Goal: Information Seeking & Learning: Learn about a topic

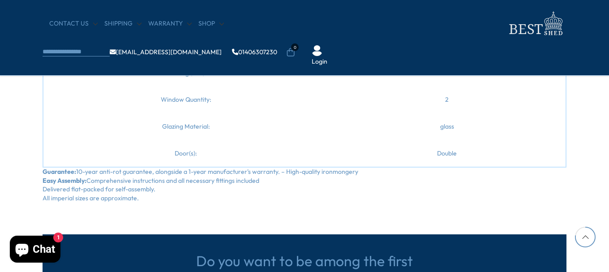
scroll to position [1254, 0]
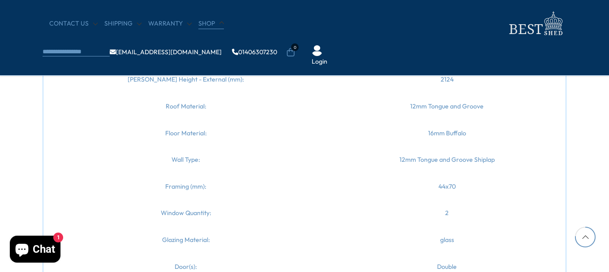
click at [208, 24] on link "Shop" at bounding box center [211, 23] width 26 height 9
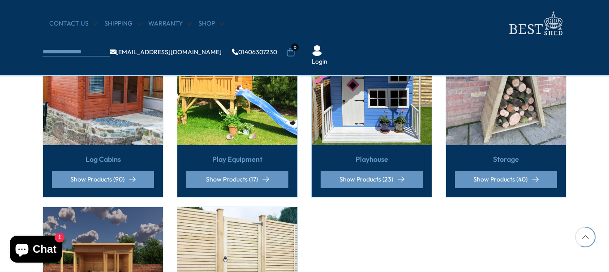
scroll to position [582, 0]
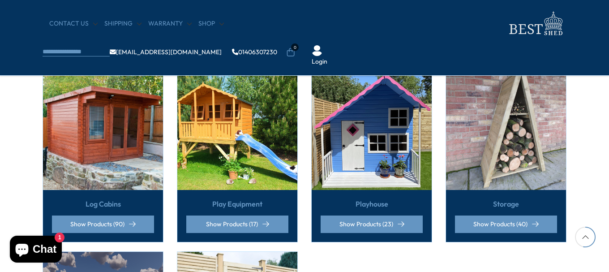
click at [96, 199] on link "Log Cabins" at bounding box center [103, 204] width 35 height 10
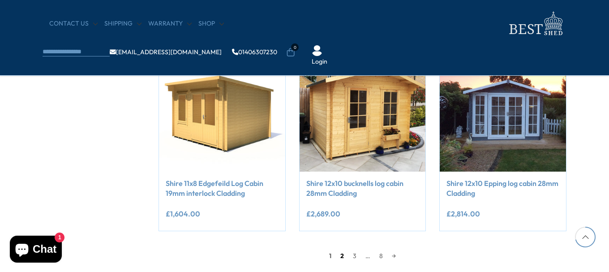
scroll to position [761, 0]
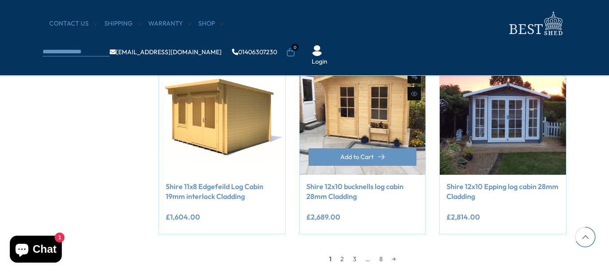
click at [372, 118] on img at bounding box center [363, 111] width 126 height 126
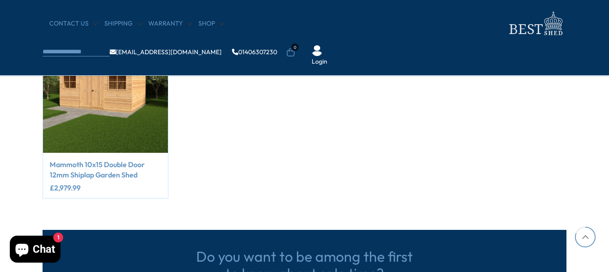
scroll to position [716, 0]
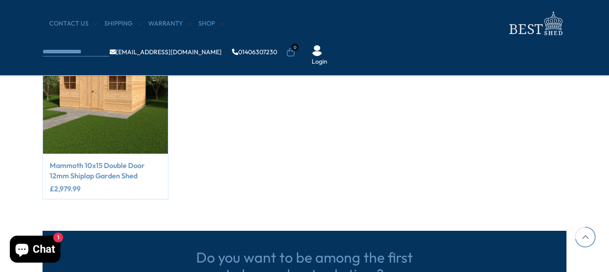
click at [121, 167] on link "Mammoth 10x15 Double Door 12mm Shiplap Garden Shed" at bounding box center [105, 170] width 111 height 20
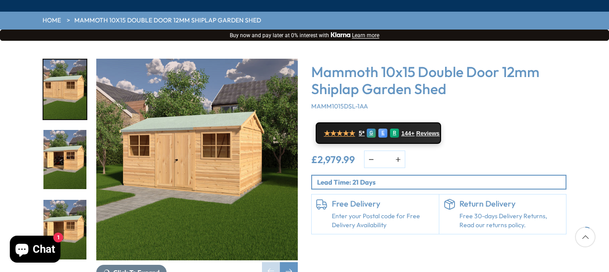
scroll to position [134, 0]
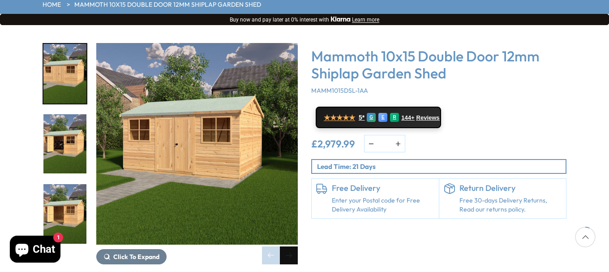
click at [288, 246] on div "Next slide" at bounding box center [289, 255] width 18 height 18
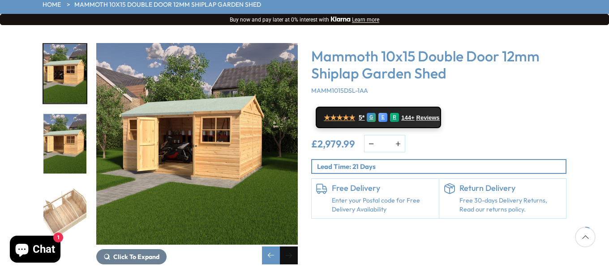
click at [288, 246] on div "Next slide" at bounding box center [289, 255] width 18 height 18
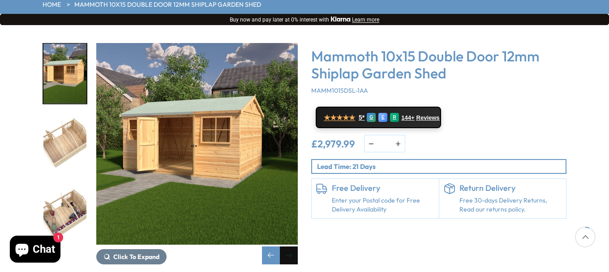
click at [288, 246] on div "Next slide" at bounding box center [289, 255] width 18 height 18
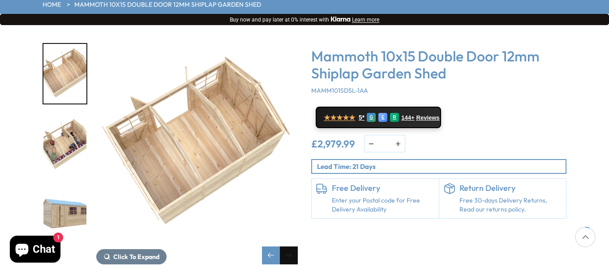
click at [288, 246] on div "Next slide" at bounding box center [289, 255] width 18 height 18
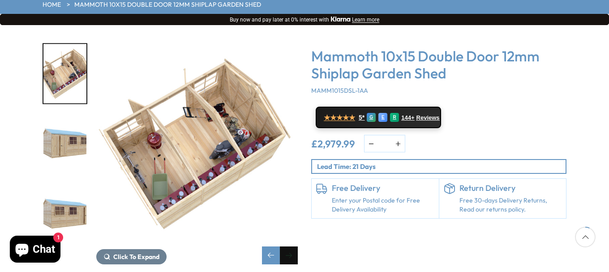
click at [288, 246] on div "Next slide" at bounding box center [289, 255] width 18 height 18
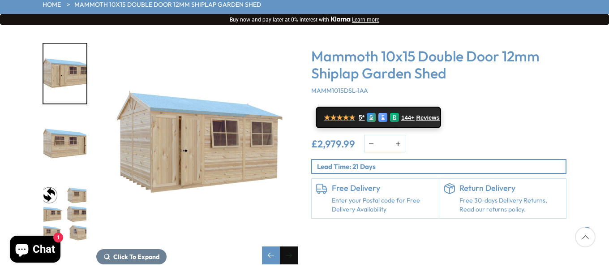
click at [288, 246] on div "Next slide" at bounding box center [289, 255] width 18 height 18
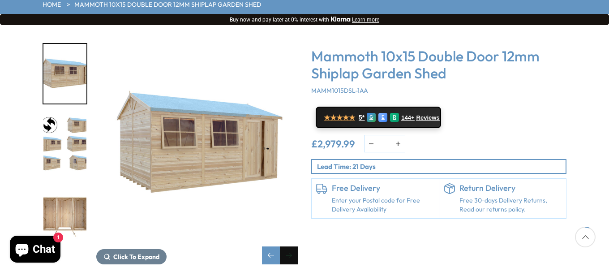
click at [288, 246] on div "Next slide" at bounding box center [289, 255] width 18 height 18
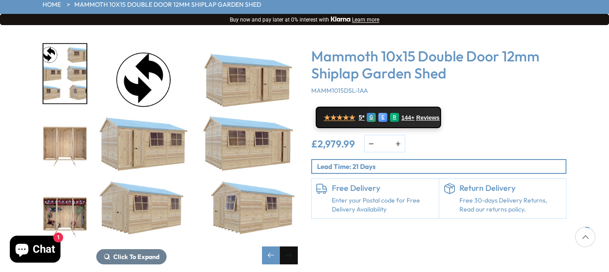
click at [288, 246] on div "Next slide" at bounding box center [289, 255] width 18 height 18
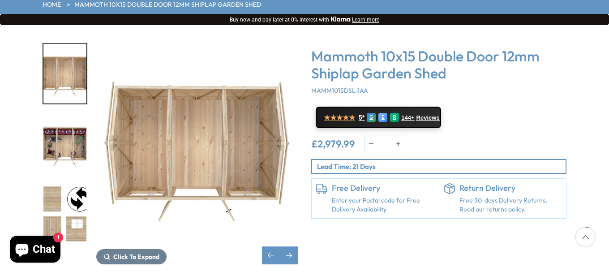
click at [73, 186] on img "11 / 41" at bounding box center [64, 214] width 43 height 60
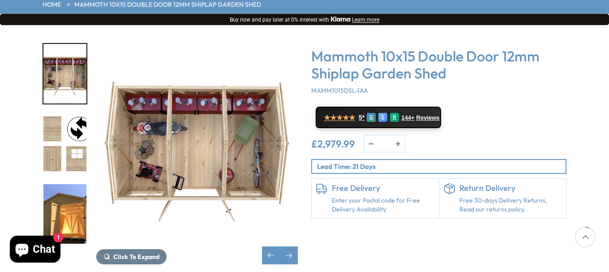
click at [81, 114] on img "11 / 41" at bounding box center [64, 144] width 43 height 60
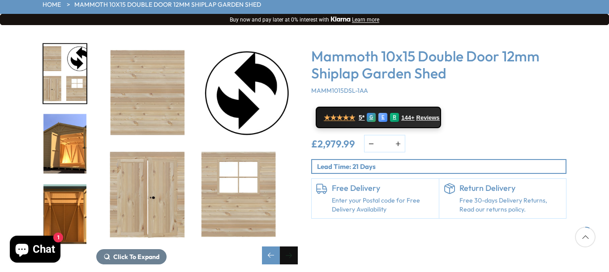
click at [295, 246] on div "Next slide" at bounding box center [289, 255] width 18 height 18
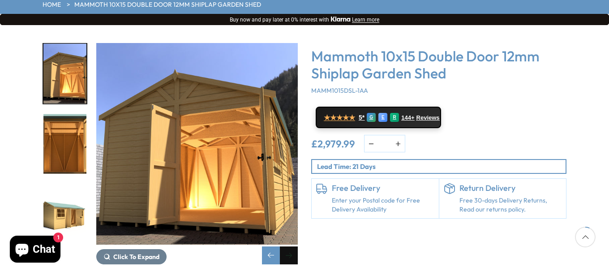
click at [296, 246] on div "Next slide" at bounding box center [289, 255] width 18 height 18
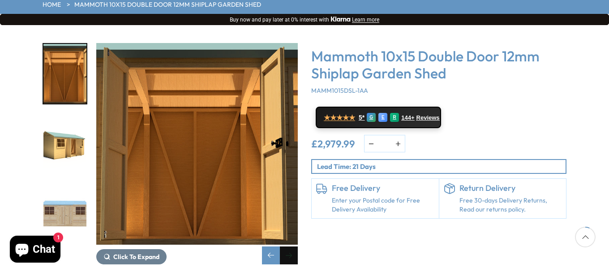
click at [296, 246] on div "Next slide" at bounding box center [289, 255] width 18 height 18
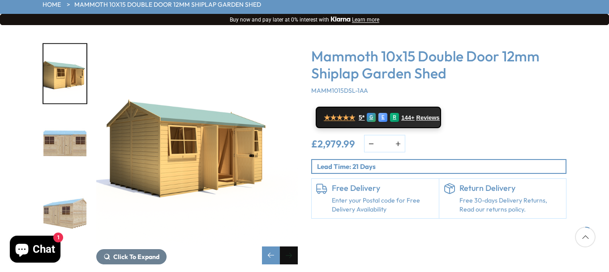
click at [296, 246] on div "Next slide" at bounding box center [289, 255] width 18 height 18
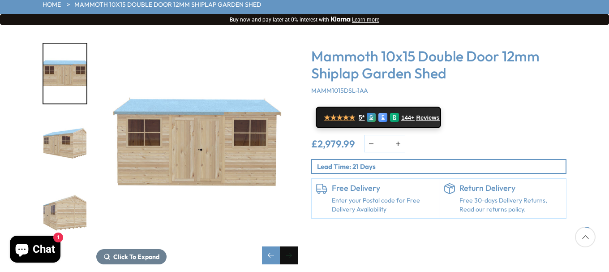
click at [296, 246] on div "Next slide" at bounding box center [289, 255] width 18 height 18
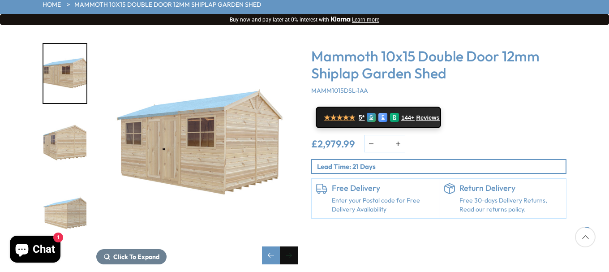
click at [296, 246] on div "Next slide" at bounding box center [289, 255] width 18 height 18
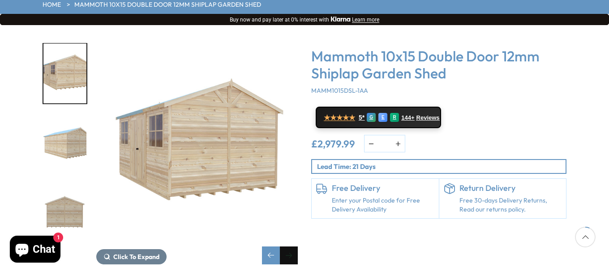
click at [296, 246] on div "Next slide" at bounding box center [289, 255] width 18 height 18
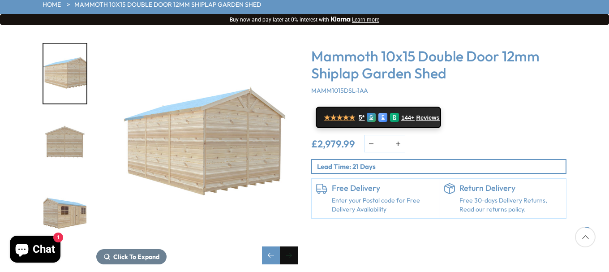
click at [296, 246] on div "Next slide" at bounding box center [289, 255] width 18 height 18
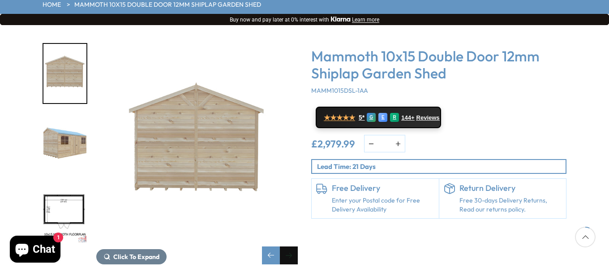
click at [296, 246] on div "Next slide" at bounding box center [289, 255] width 18 height 18
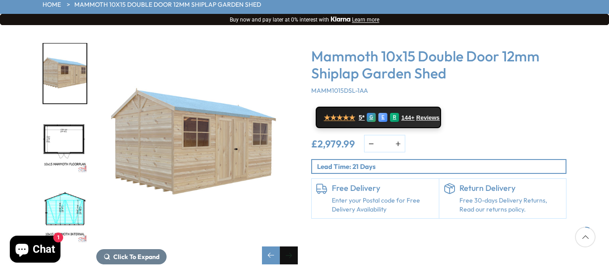
click at [296, 246] on div "Next slide" at bounding box center [289, 255] width 18 height 18
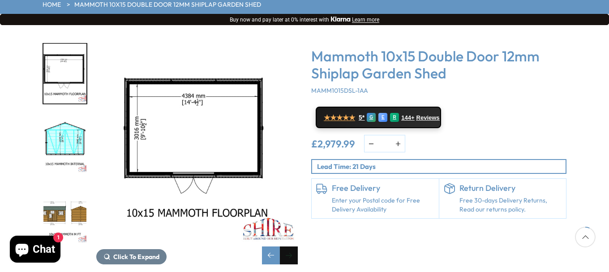
click at [296, 246] on div "Next slide" at bounding box center [289, 255] width 18 height 18
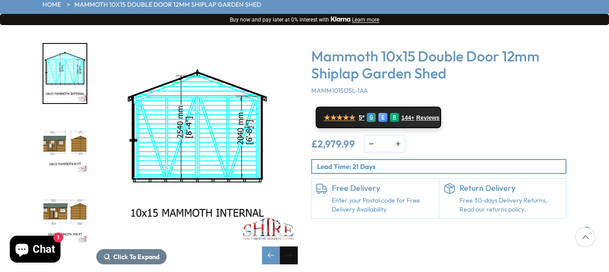
click at [296, 246] on div "Next slide" at bounding box center [289, 255] width 18 height 18
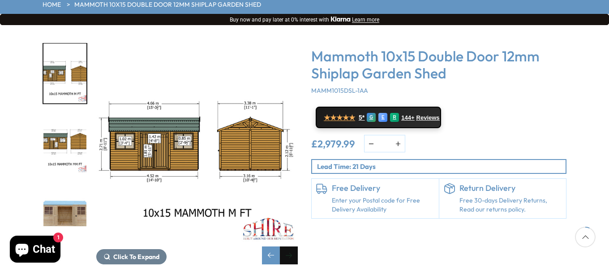
click at [296, 246] on div "Next slide" at bounding box center [289, 255] width 18 height 18
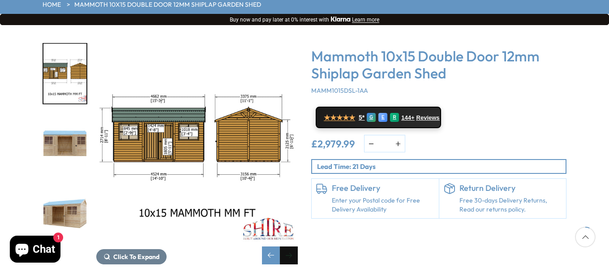
click at [296, 246] on div "Next slide" at bounding box center [289, 255] width 18 height 18
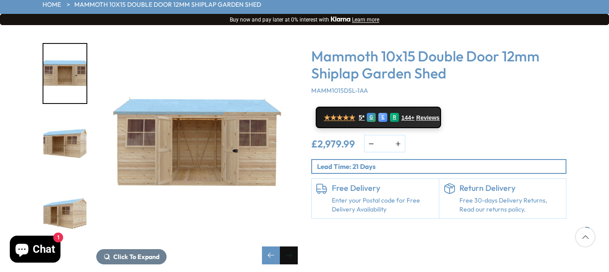
click at [296, 246] on div "Next slide" at bounding box center [289, 255] width 18 height 18
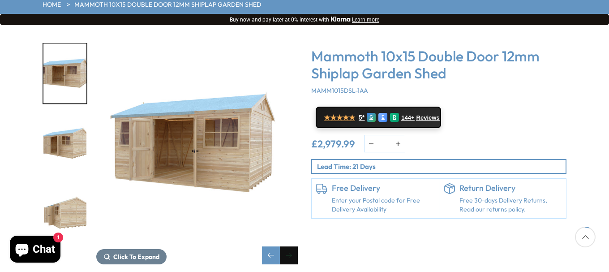
click at [296, 246] on div "Next slide" at bounding box center [289, 255] width 18 height 18
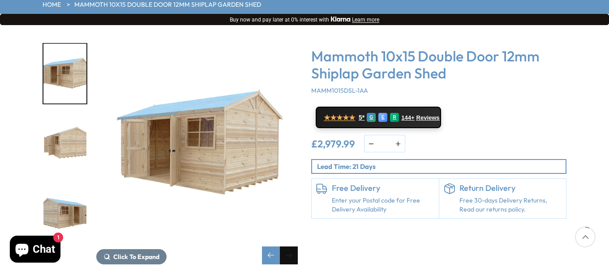
click at [296, 246] on div "Next slide" at bounding box center [289, 255] width 18 height 18
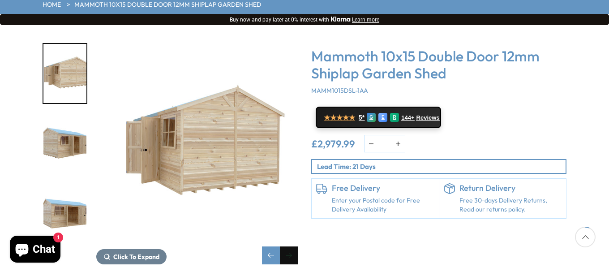
click at [296, 246] on div "Next slide" at bounding box center [289, 255] width 18 height 18
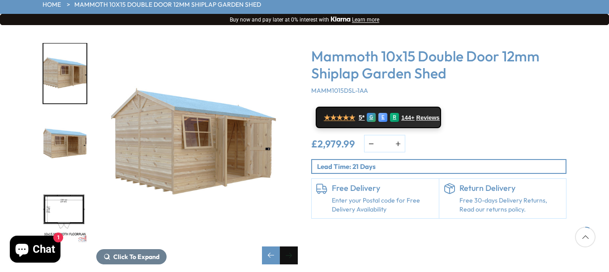
click at [296, 246] on div "Next slide" at bounding box center [289, 255] width 18 height 18
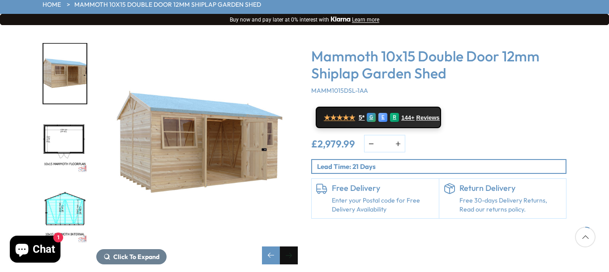
click at [296, 246] on div "Next slide" at bounding box center [289, 255] width 18 height 18
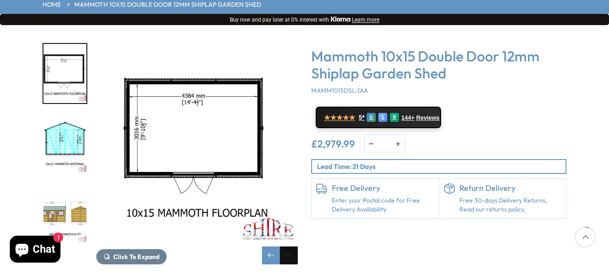
click at [296, 246] on div "Next slide" at bounding box center [289, 255] width 18 height 18
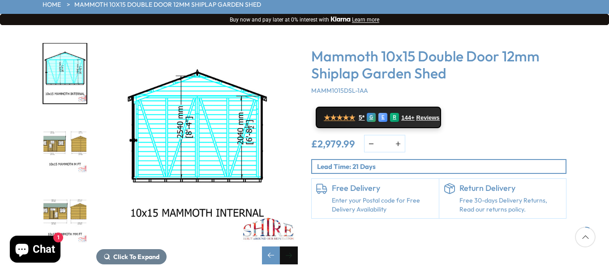
click at [296, 246] on div "Next slide" at bounding box center [289, 255] width 18 height 18
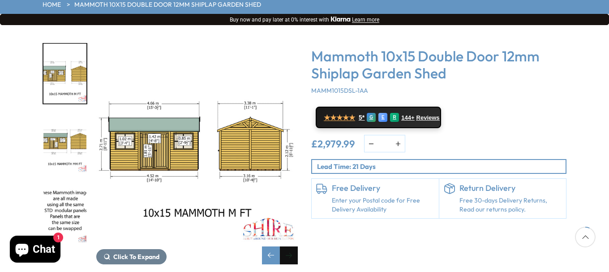
click at [296, 246] on div "Next slide" at bounding box center [289, 255] width 18 height 18
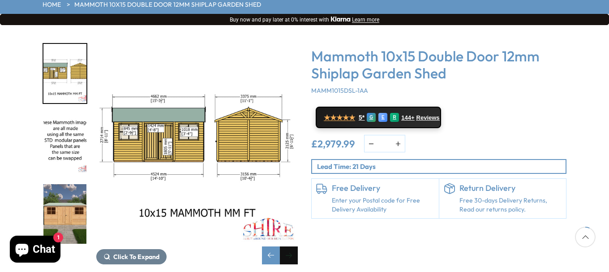
click at [296, 246] on div "Next slide" at bounding box center [289, 255] width 18 height 18
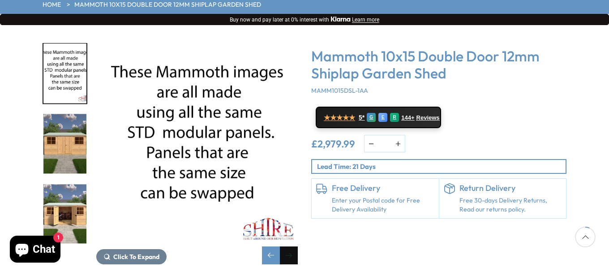
click at [296, 246] on div "Next slide" at bounding box center [289, 255] width 18 height 18
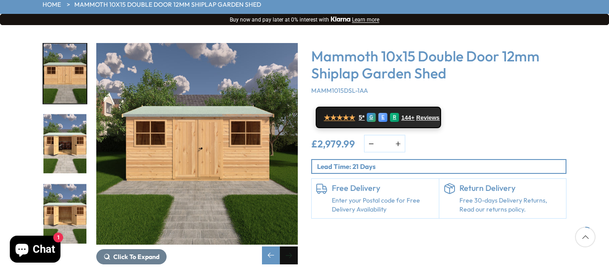
click at [296, 246] on div "Next slide" at bounding box center [289, 255] width 18 height 18
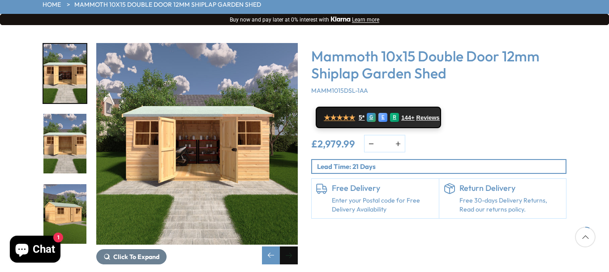
click at [296, 246] on div "Next slide" at bounding box center [289, 255] width 18 height 18
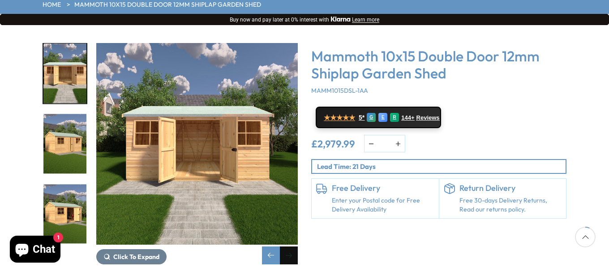
click at [296, 246] on div "Next slide" at bounding box center [289, 255] width 18 height 18
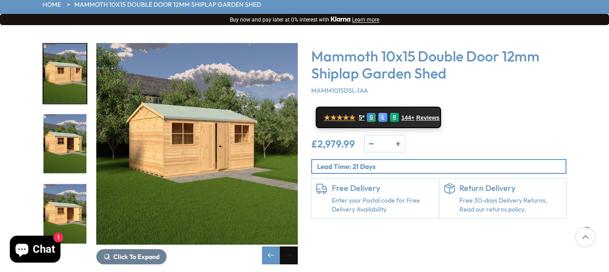
click at [296, 246] on div "Next slide" at bounding box center [289, 255] width 18 height 18
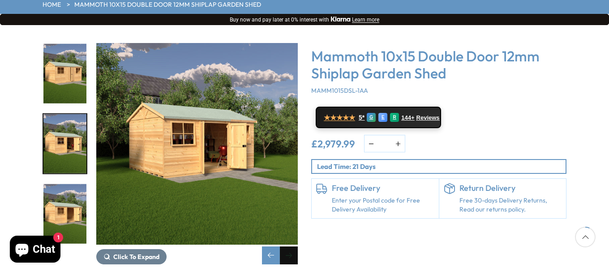
click at [295, 246] on div "Next slide" at bounding box center [289, 255] width 18 height 18
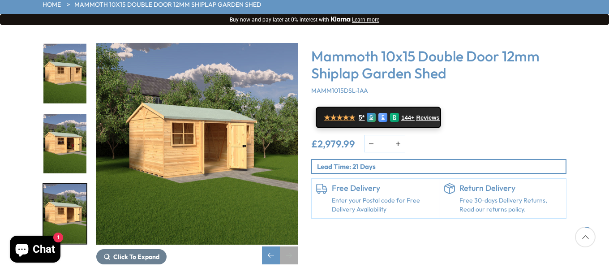
click at [295, 246] on div "Next slide" at bounding box center [289, 255] width 18 height 18
click at [70, 44] on img "39 / 41" at bounding box center [64, 74] width 43 height 60
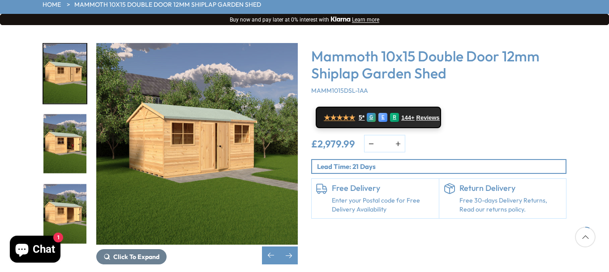
click at [70, 44] on img "39 / 41" at bounding box center [64, 74] width 43 height 60
click at [68, 120] on img "40 / 41" at bounding box center [64, 144] width 43 height 60
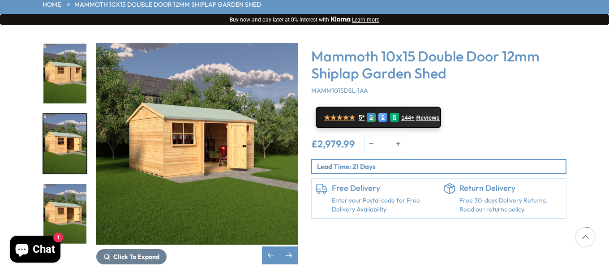
click at [234, 119] on img "40 / 41" at bounding box center [197, 144] width 202 height 202
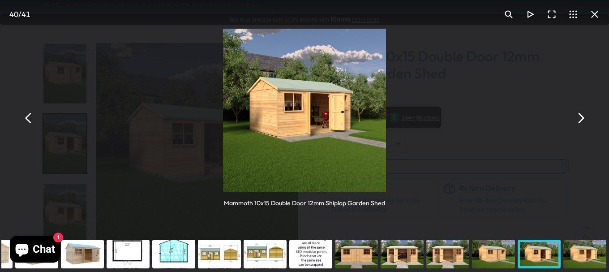
click at [580, 117] on button "You can close this modal content with the ESC key" at bounding box center [580, 117] width 21 height 21
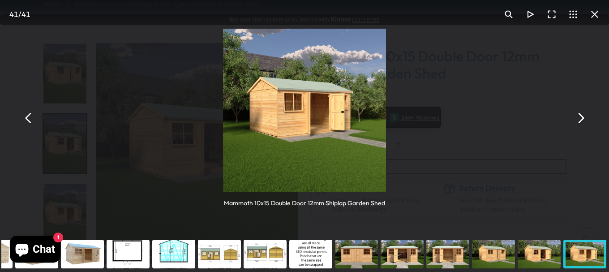
click at [580, 117] on button "You can close this modal content with the ESC key" at bounding box center [580, 117] width 21 height 21
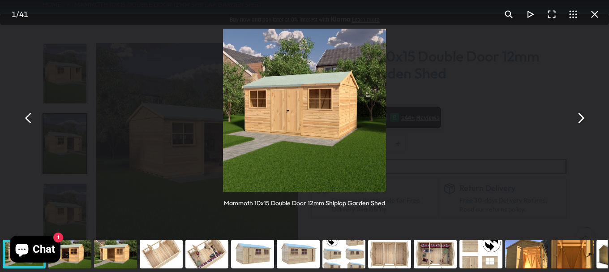
click at [580, 117] on button "You can close this modal content with the ESC key" at bounding box center [580, 117] width 21 height 21
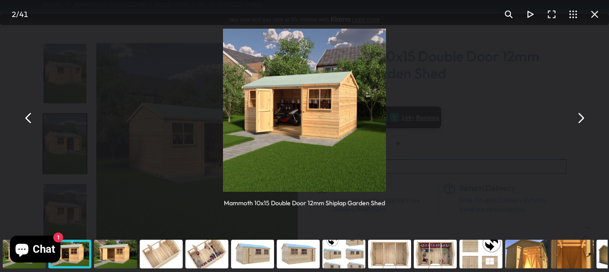
click at [580, 117] on button "You can close this modal content with the ESC key" at bounding box center [580, 117] width 21 height 21
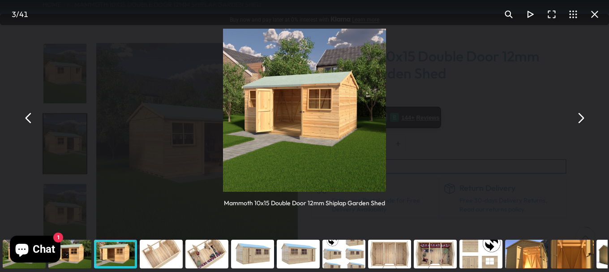
click at [580, 117] on button "You can close this modal content with the ESC key" at bounding box center [580, 117] width 21 height 21
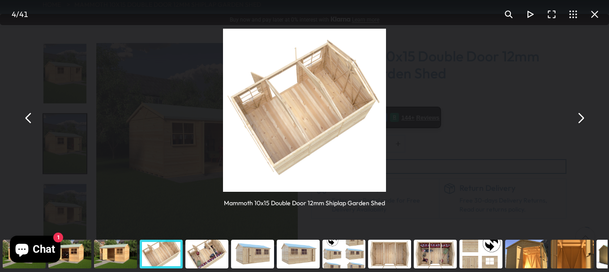
click at [580, 117] on button "You can close this modal content with the ESC key" at bounding box center [580, 117] width 21 height 21
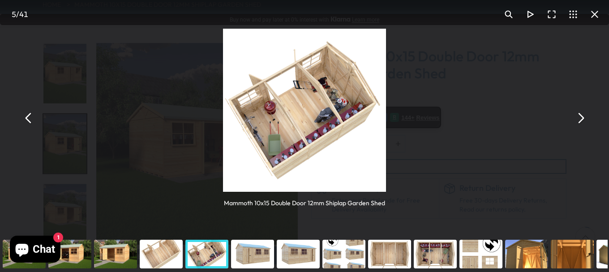
click at [580, 117] on button "You can close this modal content with the ESC key" at bounding box center [580, 117] width 21 height 21
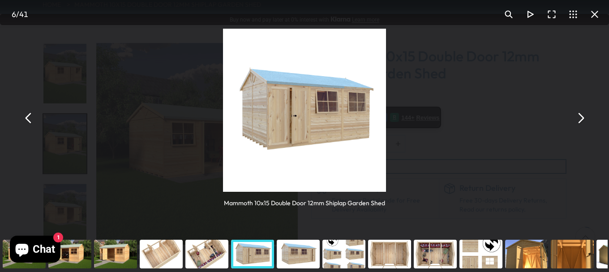
click at [580, 117] on button "You can close this modal content with the ESC key" at bounding box center [580, 117] width 21 height 21
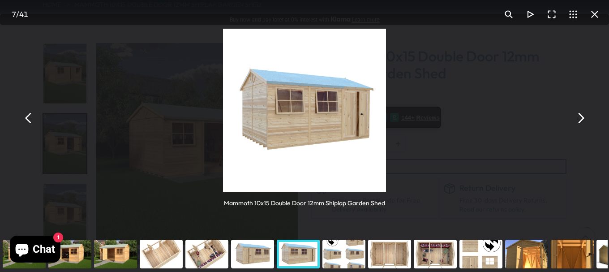
click at [580, 117] on button "You can close this modal content with the ESC key" at bounding box center [580, 117] width 21 height 21
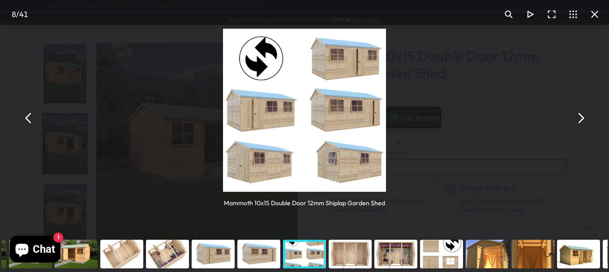
click at [580, 117] on button "You can close this modal content with the ESC key" at bounding box center [580, 117] width 21 height 21
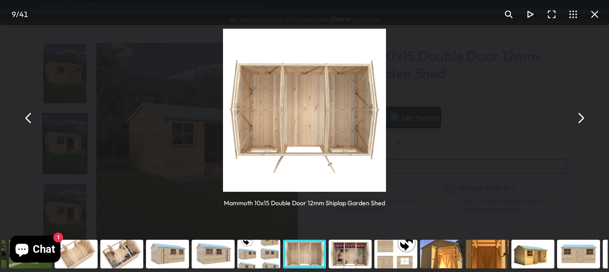
click at [580, 117] on button "You can close this modal content with the ESC key" at bounding box center [580, 117] width 21 height 21
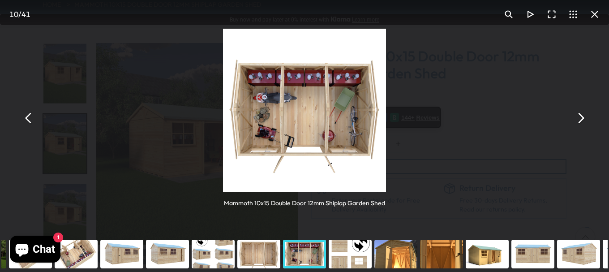
click at [580, 117] on button "You can close this modal content with the ESC key" at bounding box center [580, 117] width 21 height 21
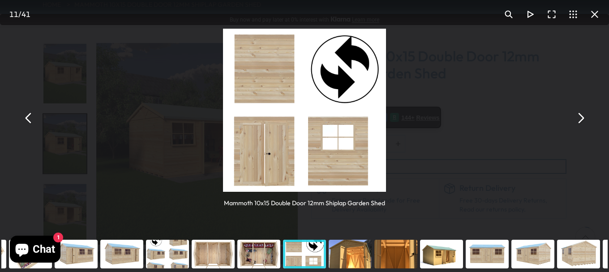
click at [580, 117] on button "You can close this modal content with the ESC key" at bounding box center [580, 117] width 21 height 21
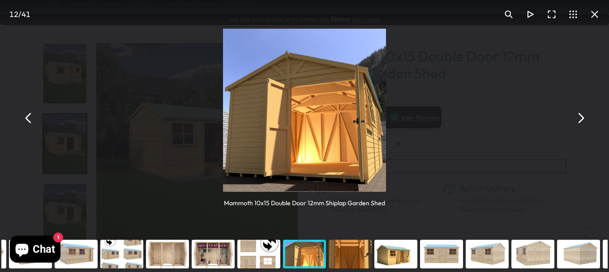
click at [580, 117] on button "You can close this modal content with the ESC key" at bounding box center [580, 117] width 21 height 21
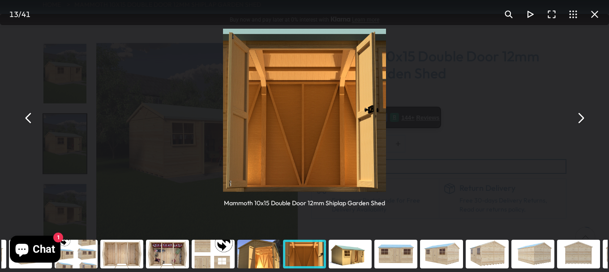
click at [580, 117] on button "You can close this modal content with the ESC key" at bounding box center [580, 117] width 21 height 21
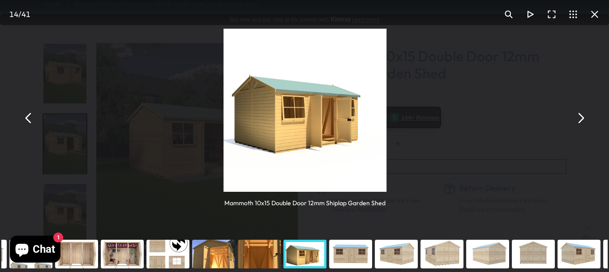
click at [580, 117] on button "You can close this modal content with the ESC key" at bounding box center [580, 117] width 21 height 21
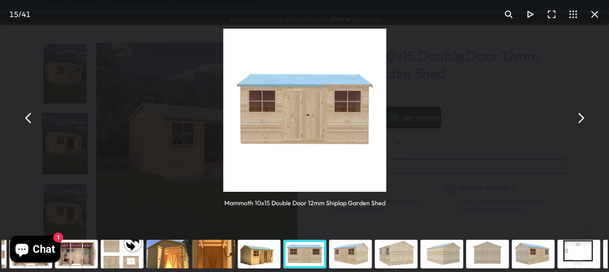
click at [580, 117] on button "You can close this modal content with the ESC key" at bounding box center [580, 117] width 21 height 21
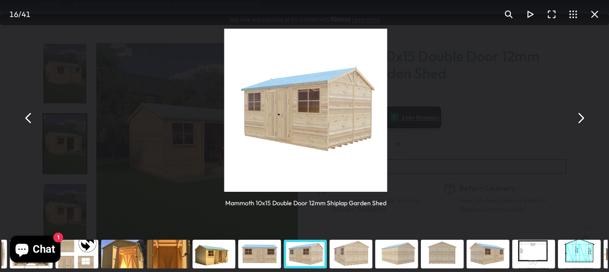
click at [580, 117] on button "You can close this modal content with the ESC key" at bounding box center [580, 117] width 21 height 21
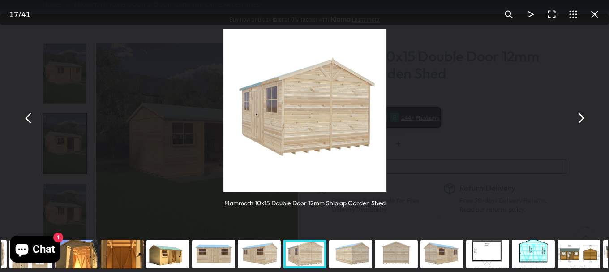
click at [580, 117] on button "You can close this modal content with the ESC key" at bounding box center [580, 117] width 21 height 21
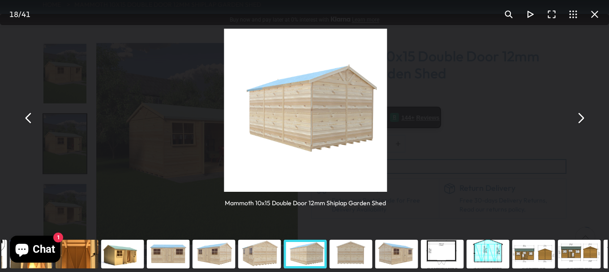
click at [580, 117] on button "You can close this modal content with the ESC key" at bounding box center [580, 117] width 21 height 21
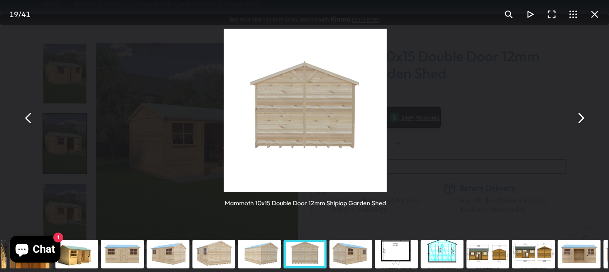
click at [580, 117] on button "You can close this modal content with the ESC key" at bounding box center [580, 117] width 21 height 21
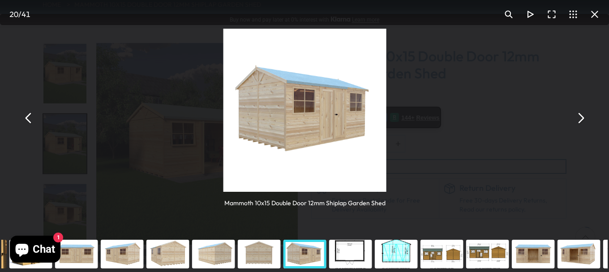
click at [580, 117] on button "You can close this modal content with the ESC key" at bounding box center [580, 117] width 21 height 21
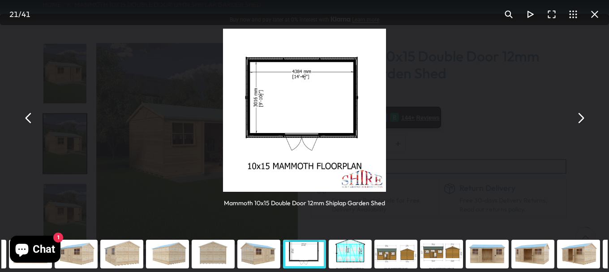
click at [580, 117] on button "You can close this modal content with the ESC key" at bounding box center [580, 117] width 21 height 21
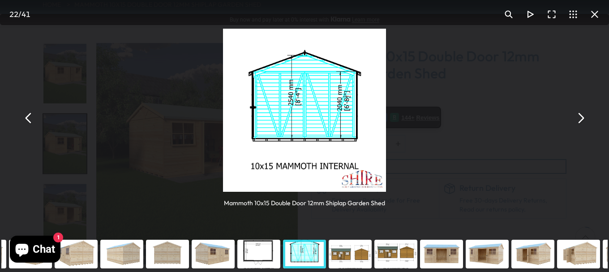
click at [580, 117] on button "You can close this modal content with the ESC key" at bounding box center [580, 117] width 21 height 21
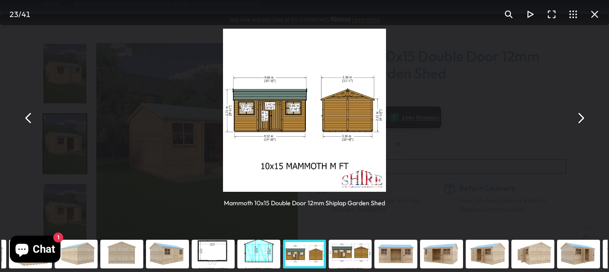
click at [346, 156] on img "You can close this modal content with the ESC key" at bounding box center [304, 110] width 163 height 163
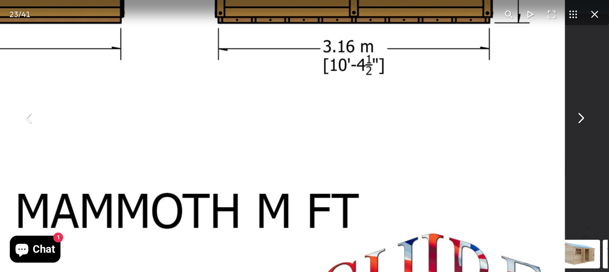
click at [584, 119] on button "You can close this modal content with the ESC key" at bounding box center [580, 117] width 21 height 21
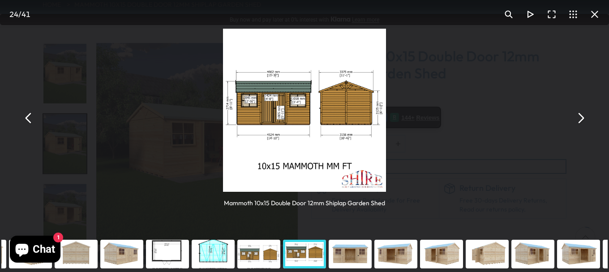
click at [584, 119] on button "You can close this modal content with the ESC key" at bounding box center [580, 117] width 21 height 21
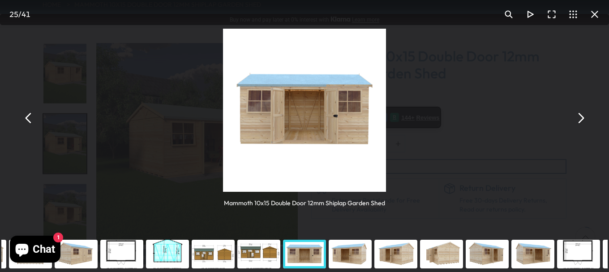
click at [584, 119] on button "You can close this modal content with the ESC key" at bounding box center [580, 117] width 21 height 21
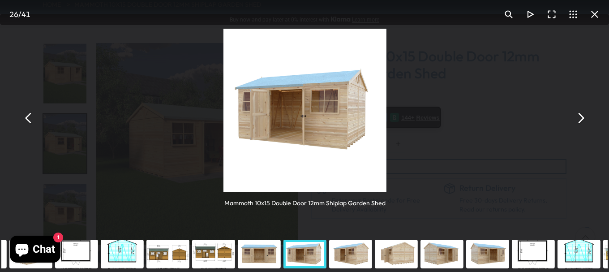
click at [584, 119] on button "You can close this modal content with the ESC key" at bounding box center [580, 117] width 21 height 21
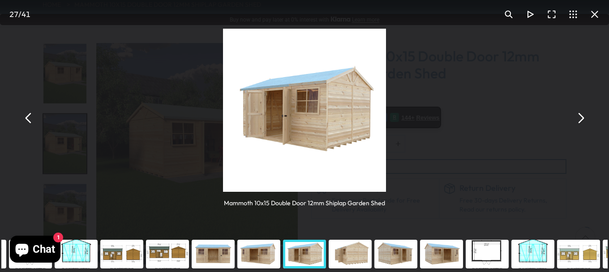
click at [373, 128] on img "You can close this modal content with the ESC key" at bounding box center [304, 110] width 163 height 163
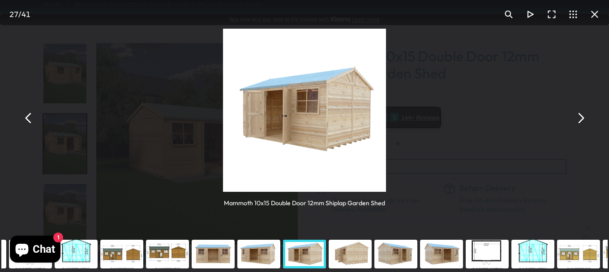
click at [373, 127] on img "You can close this modal content with the ESC key" at bounding box center [304, 110] width 163 height 163
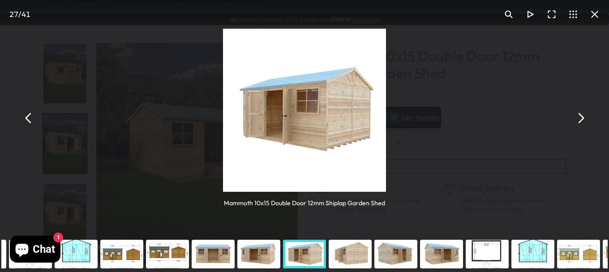
click at [373, 127] on img "You can close this modal content with the ESC key" at bounding box center [304, 110] width 163 height 163
